Goal: Task Accomplishment & Management: Use online tool/utility

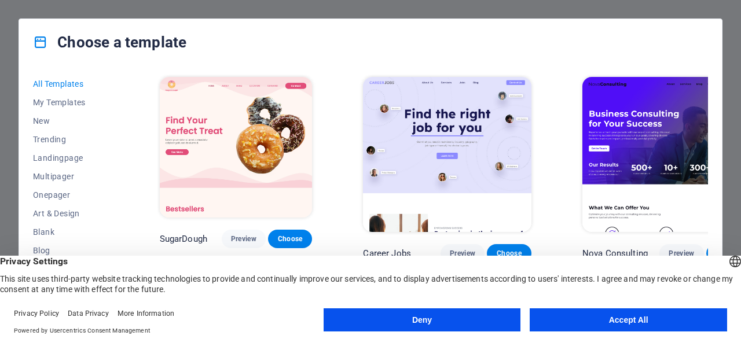
click at [118, 214] on div "All Templates My Templates New Trending Landingpage Multipager Onepager Art & D…" at bounding box center [78, 193] width 90 height 236
click at [122, 214] on div "All Templates My Templates New Trending Landingpage Multipager Onepager Art & D…" at bounding box center [78, 193] width 90 height 236
click at [120, 211] on div "All Templates My Templates New Trending Landingpage Multipager Onepager Art & D…" at bounding box center [78, 193] width 90 height 236
click at [124, 215] on div "All Templates My Templates New Trending Landingpage Multipager Onepager Art & D…" at bounding box center [370, 194] width 703 height 259
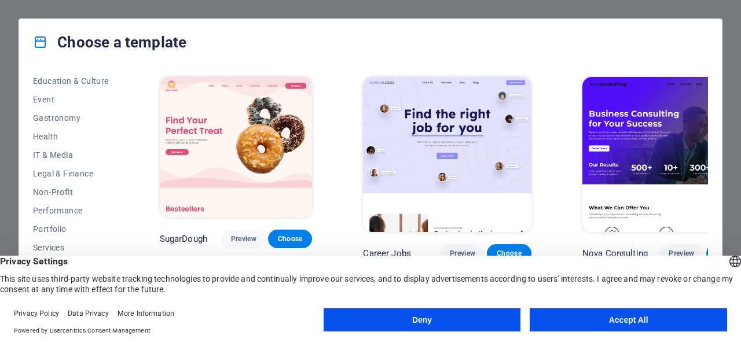
click at [87, 217] on button "Performance" at bounding box center [71, 210] width 76 height 19
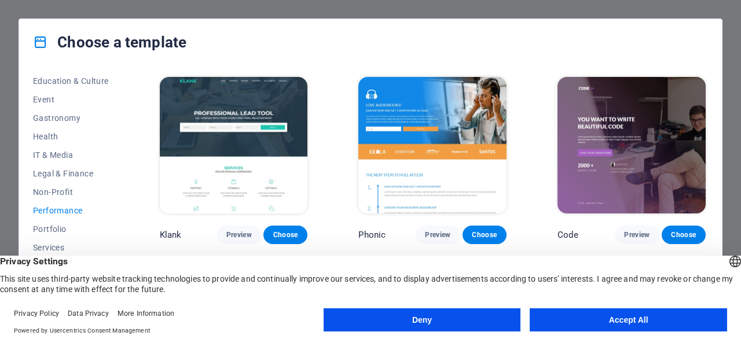
click at [81, 204] on button "Performance" at bounding box center [71, 210] width 76 height 19
click at [79, 196] on span "Non-Profit" at bounding box center [71, 192] width 76 height 9
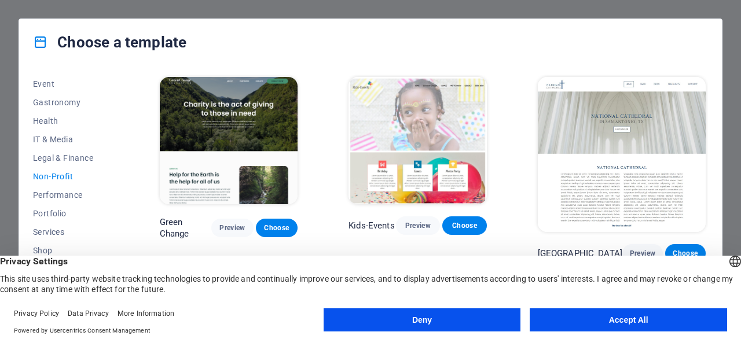
scroll to position [245, 0]
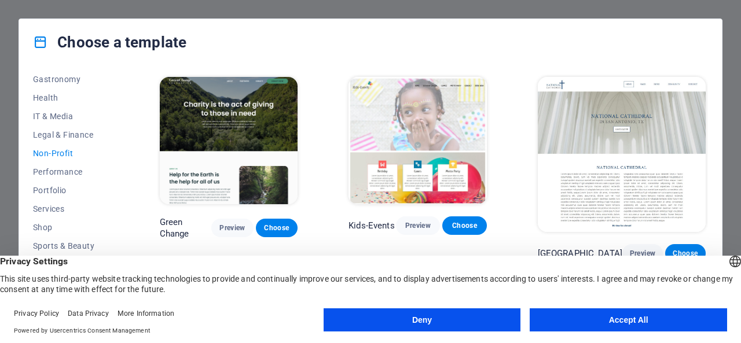
click at [637, 314] on button "Accept All" at bounding box center [628, 320] width 197 height 23
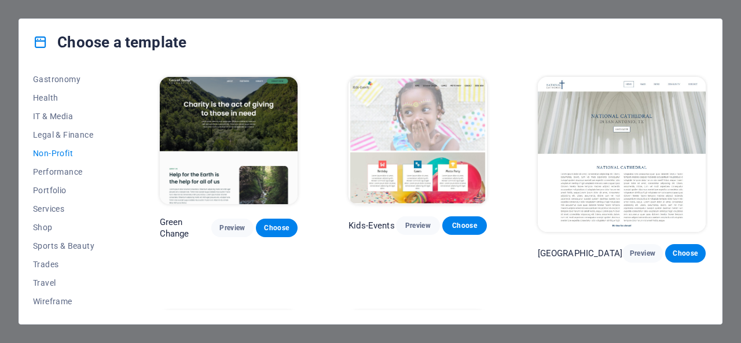
click at [57, 196] on button "Portfolio" at bounding box center [71, 190] width 76 height 19
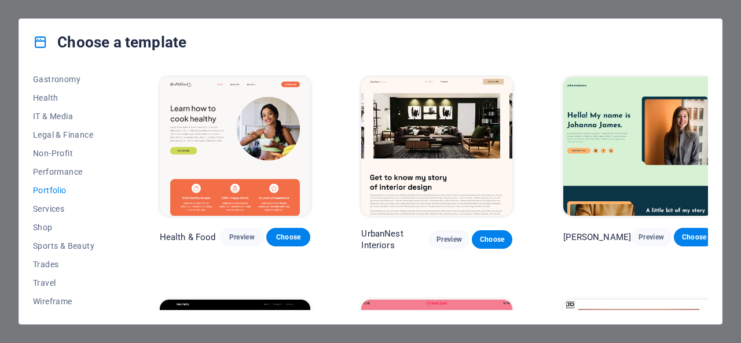
click at [508, 49] on div "Choose a template" at bounding box center [370, 42] width 703 height 46
click at [46, 94] on span "Health" at bounding box center [71, 97] width 76 height 9
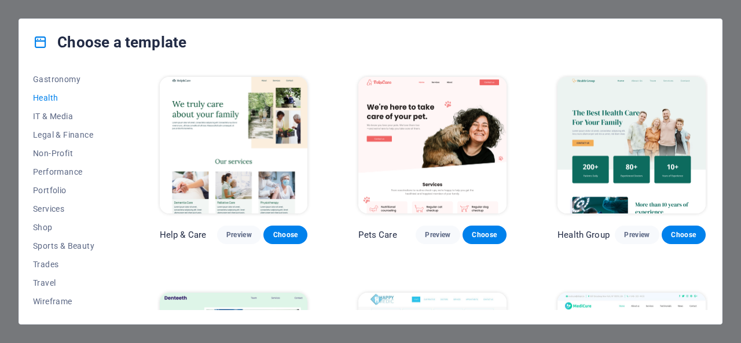
click at [337, 65] on div "All Templates My Templates New Trending Landingpage Multipager Onepager Art & D…" at bounding box center [370, 194] width 703 height 259
click at [718, 262] on div "All Templates My Templates New Trending Landingpage Multipager Onepager Art & D…" at bounding box center [370, 194] width 703 height 259
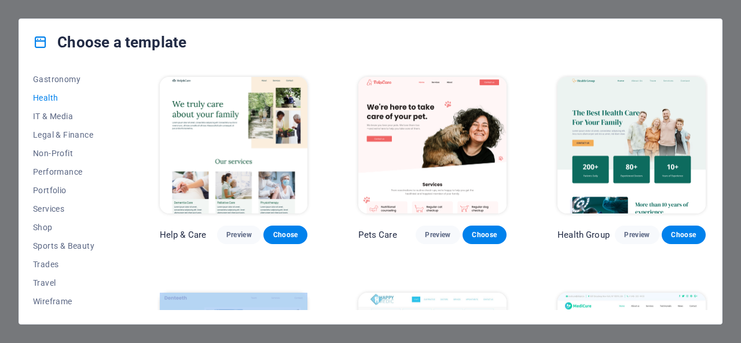
click at [718, 262] on div "All Templates My Templates New Trending Landingpage Multipager Onepager Art & D…" at bounding box center [370, 194] width 703 height 259
click at [717, 186] on div "All Templates My Templates New Trending Landingpage Multipager Onepager Art & D…" at bounding box center [370, 194] width 703 height 259
click at [722, 187] on div "Choose a template All Templates My Templates New Trending Landingpage Multipage…" at bounding box center [371, 172] width 704 height 306
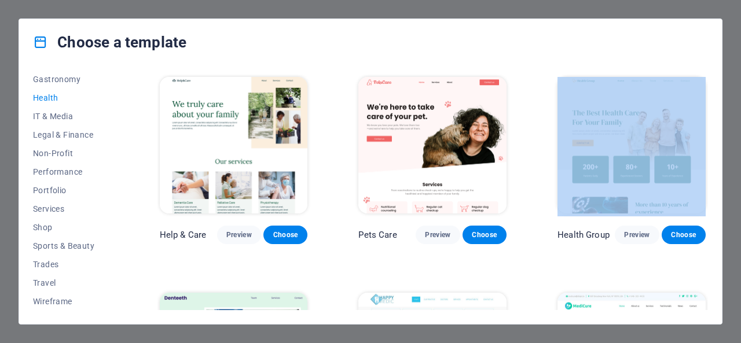
click at [722, 187] on div "Choose a template All Templates My Templates New Trending Landingpage Multipage…" at bounding box center [371, 172] width 704 height 306
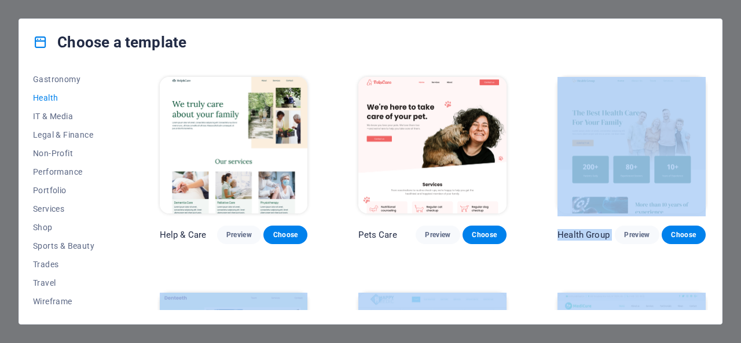
drag, startPoint x: 722, startPoint y: 187, endPoint x: 696, endPoint y: 278, distance: 95.1
click at [696, 278] on div "Choose a template All Templates My Templates New Trending Landingpage Multipage…" at bounding box center [371, 172] width 704 height 306
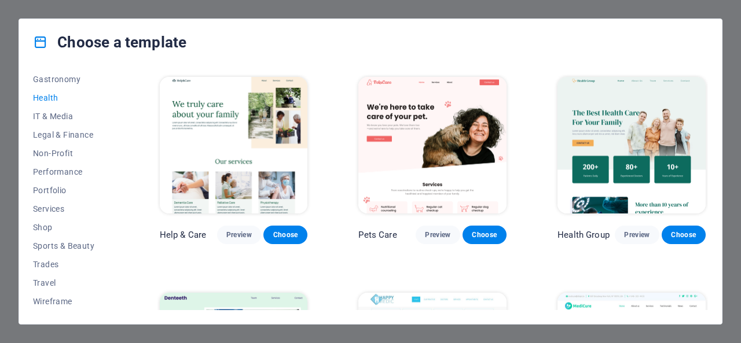
click at [733, 131] on div "Choose a template All Templates My Templates New Trending Landingpage Multipage…" at bounding box center [370, 171] width 741 height 343
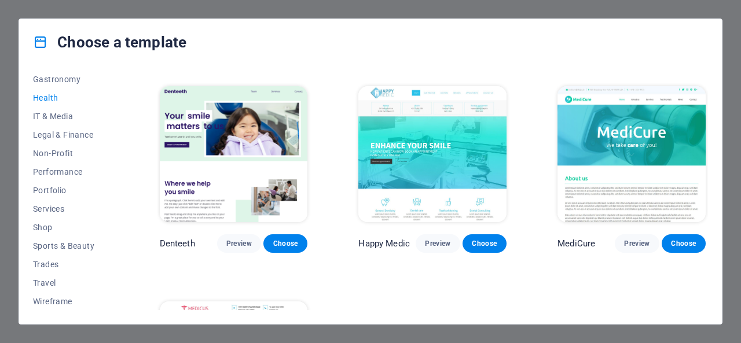
click at [489, 241] on span "Choose" at bounding box center [484, 243] width 25 height 9
